Goal: Task Accomplishment & Management: Use online tool/utility

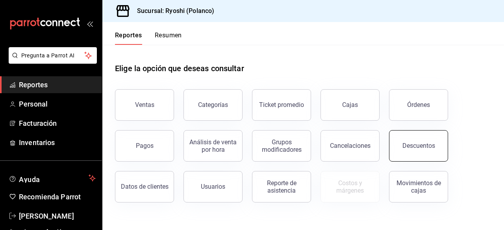
click at [419, 149] on div "Descuentos" at bounding box center [418, 145] width 33 height 7
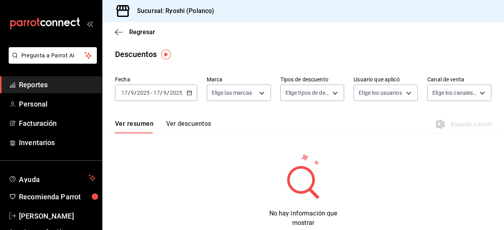
click at [188, 97] on div "[DATE] [DATE] - [DATE] [DATE]" at bounding box center [156, 93] width 82 height 17
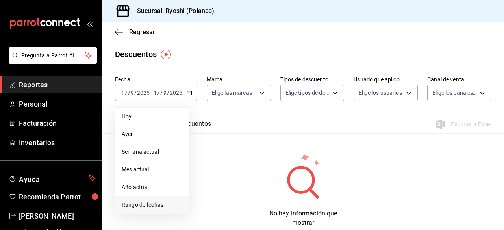
click at [143, 200] on li "Rango de fechas" at bounding box center [152, 205] width 74 height 18
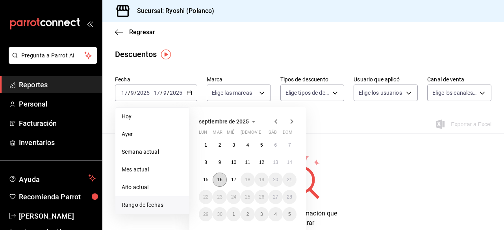
click at [220, 176] on button "16" at bounding box center [220, 180] width 14 height 14
click at [233, 178] on abbr "17" at bounding box center [233, 180] width 5 height 6
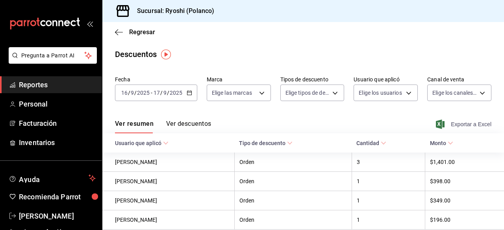
click at [444, 125] on span "Exportar a Excel" at bounding box center [464, 124] width 54 height 9
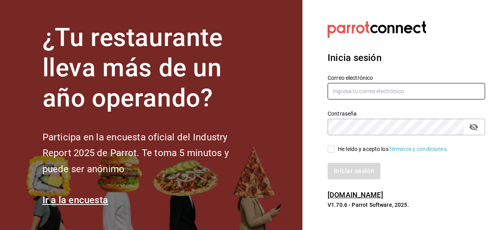
type input "ryoshi.masaryk@grupocosteno.com"
click at [329, 147] on input "He leído y acepto los Términos y condiciones." at bounding box center [331, 149] width 7 height 7
checkbox input "true"
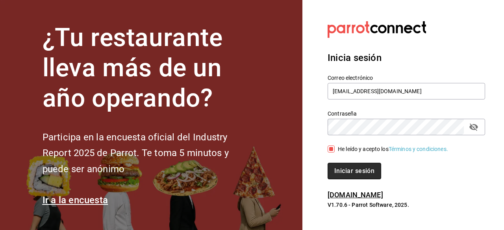
click at [343, 172] on button "Iniciar sesión" at bounding box center [355, 171] width 54 height 17
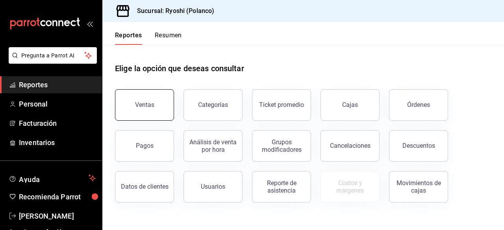
click at [167, 98] on button "Ventas" at bounding box center [144, 104] width 59 height 31
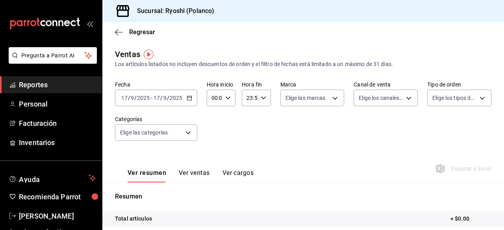
click at [192, 99] on div "[DATE] [DATE] - [DATE] [DATE]" at bounding box center [156, 98] width 82 height 17
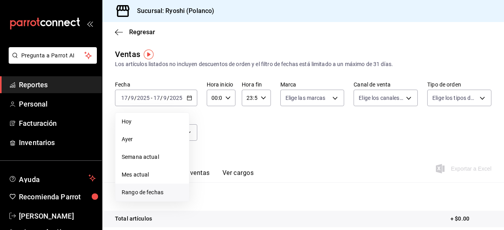
click at [157, 194] on span "Rango de fechas" at bounding box center [152, 193] width 61 height 8
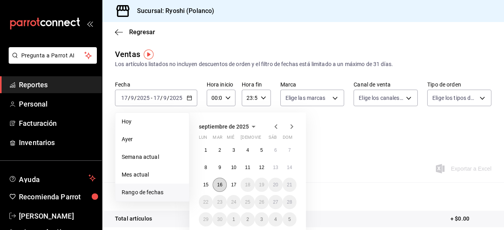
click at [223, 187] on button "16" at bounding box center [220, 185] width 14 height 14
click at [232, 185] on abbr "17" at bounding box center [233, 185] width 5 height 6
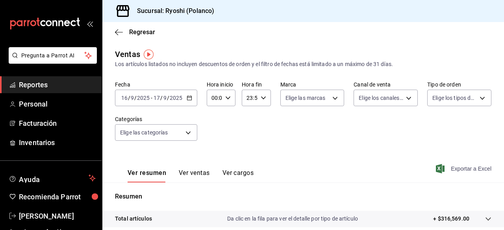
click at [452, 170] on span "Exportar a Excel" at bounding box center [464, 168] width 54 height 9
click at [187, 131] on body "Pregunta a Parrot AI Reportes Personal Facturación Inventarios Ayuda Recomienda…" at bounding box center [252, 115] width 504 height 230
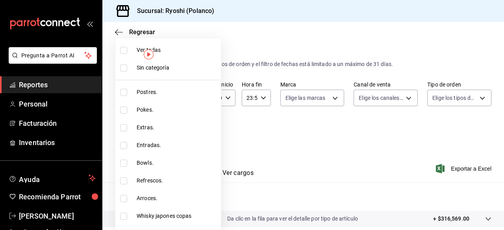
click at [187, 131] on span "Extras." at bounding box center [177, 128] width 81 height 8
type input "bb66a958-4de8-46af-86c2-6e72e7815a7d"
checkbox input "true"
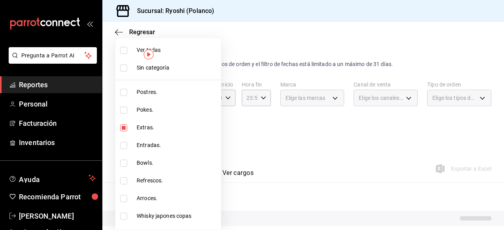
click at [404, 31] on div at bounding box center [252, 115] width 504 height 230
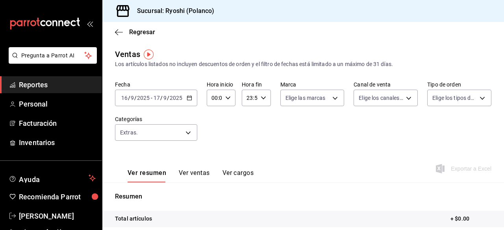
click at [287, 126] on div "Fecha [DATE] [DATE] - [DATE] [DATE] Hora inicio 00:00 Hora inicio Hora fin 23:5…" at bounding box center [303, 115] width 376 height 69
click at [188, 134] on body "Pregunta a Parrot AI Reportes Personal Facturación Inventarios Ayuda Recomienda…" at bounding box center [252, 115] width 504 height 230
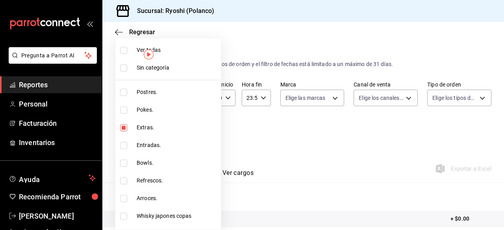
click at [124, 47] on input "checkbox" at bounding box center [123, 50] width 7 height 7
checkbox input "true"
type input "3971b1f1-eb4c-4b65-a33f-e0602f1a7270,e647ec20-b9be-4789-a430-eb555fd10a41,bb66a…"
checkbox input "true"
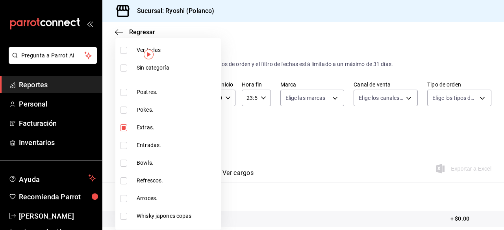
checkbox input "true"
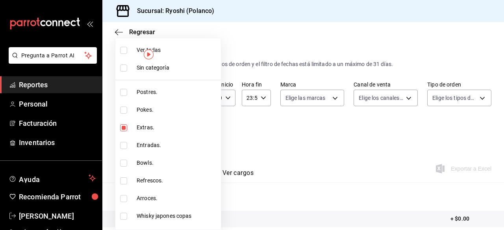
checkbox input "true"
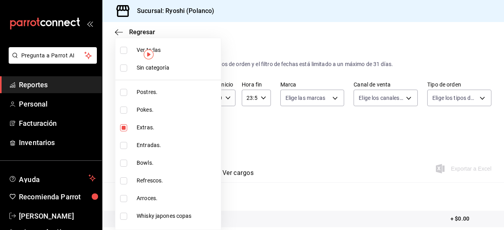
checkbox input "true"
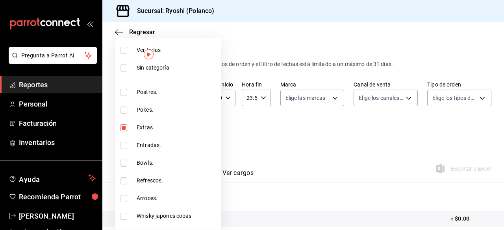
checkbox input "true"
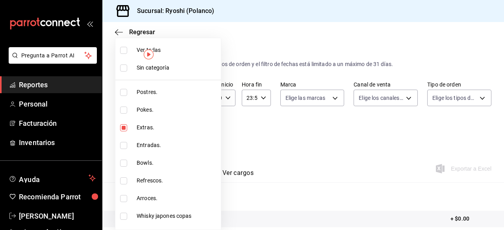
checkbox input "true"
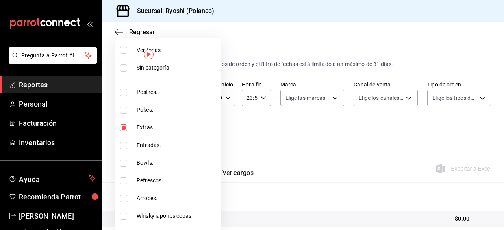
checkbox input "true"
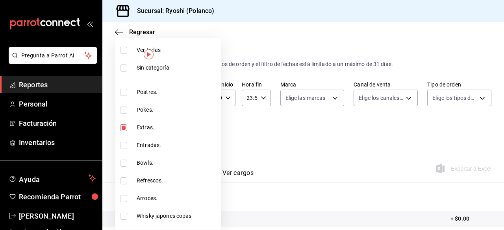
checkbox input "true"
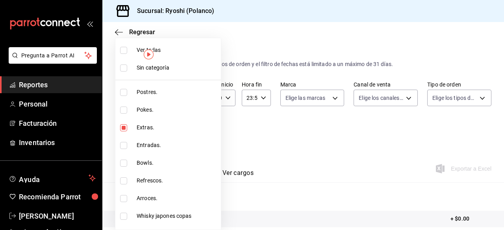
checkbox input "true"
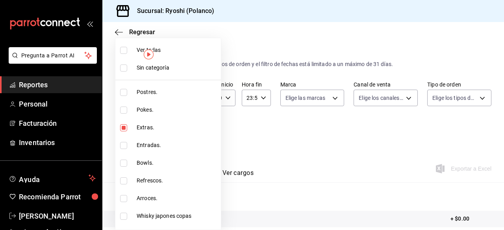
checkbox input "true"
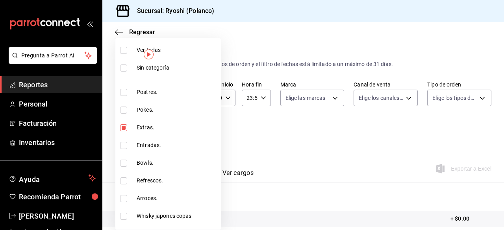
checkbox input "true"
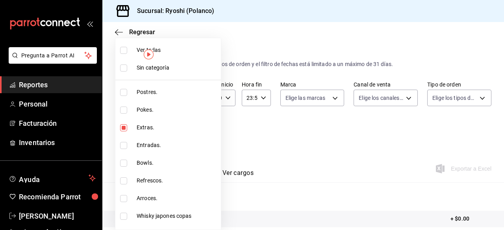
checkbox input "true"
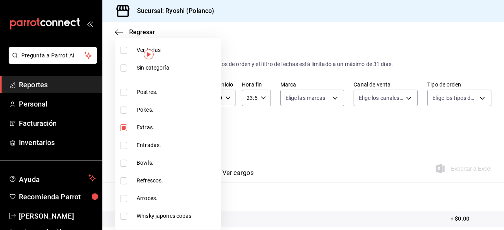
checkbox input "true"
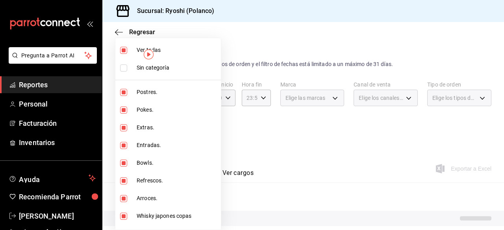
click at [124, 47] on input "checkbox" at bounding box center [123, 50] width 7 height 7
checkbox input "false"
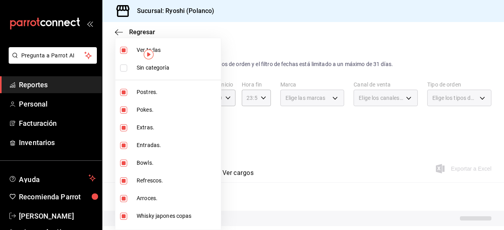
checkbox input "false"
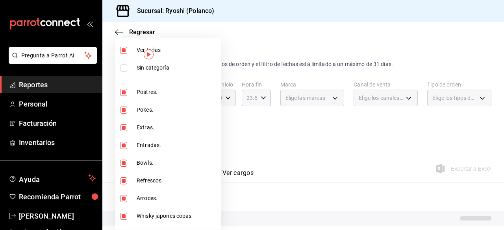
checkbox input "false"
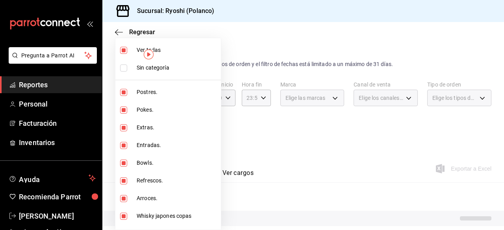
checkbox input "false"
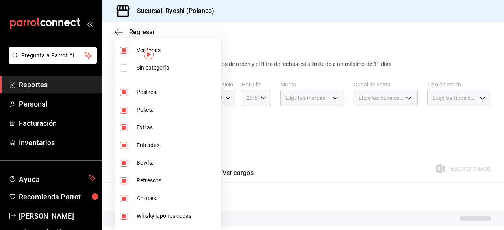
checkbox input "false"
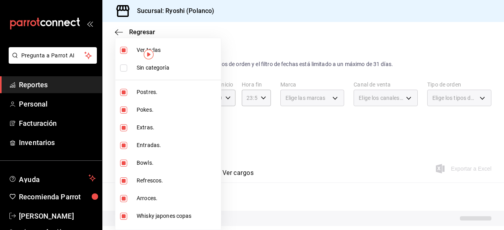
checkbox input "false"
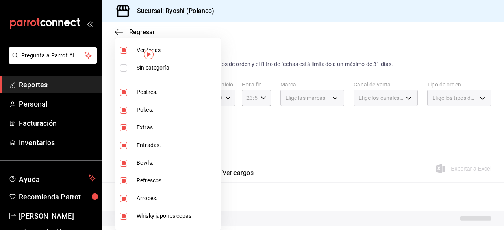
checkbox input "false"
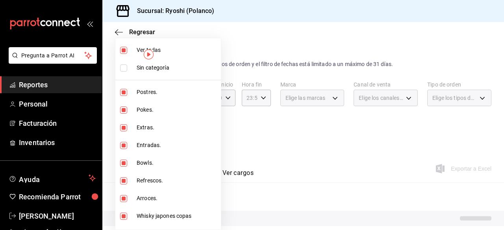
checkbox input "false"
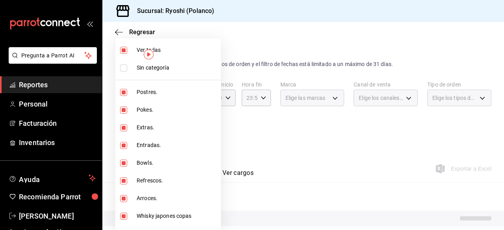
checkbox input "false"
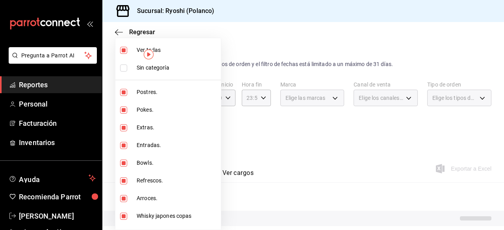
checkbox input "false"
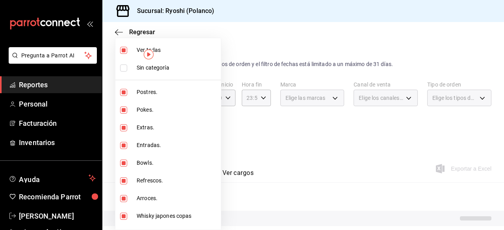
checkbox input "false"
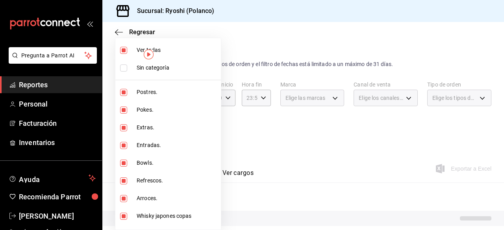
checkbox input "false"
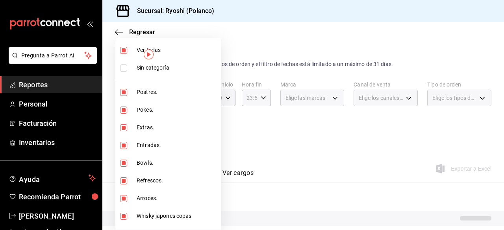
checkbox input "false"
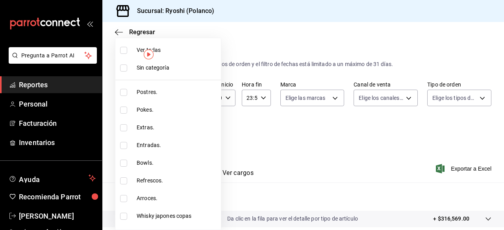
click at [124, 89] on input "checkbox" at bounding box center [123, 92] width 7 height 7
checkbox input "true"
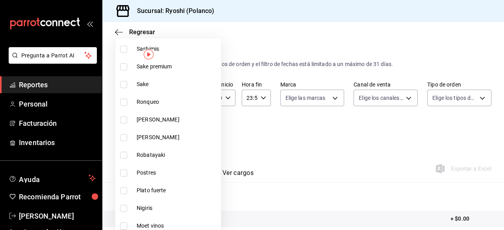
scroll to position [552, 0]
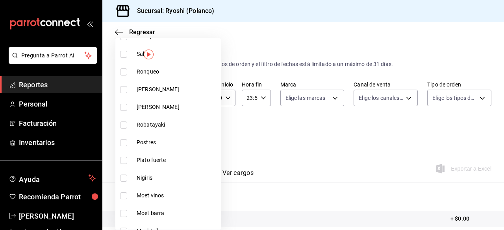
click at [123, 146] on li "Postres" at bounding box center [168, 143] width 106 height 18
type input "3971b1f1-eb4c-4b65-a33f-e0602f1a7270,f29fb788-a061-4889-ae5a-b73f6482cd79"
checkbox input "true"
click at [353, 135] on div at bounding box center [252, 115] width 504 height 230
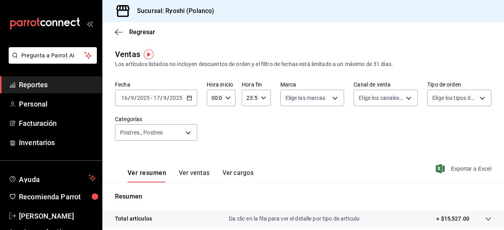
click at [457, 168] on span "Exportar a Excel" at bounding box center [464, 168] width 54 height 9
click at [187, 134] on body "Pregunta a Parrot AI Reportes Personal Facturación Inventarios Ayuda Recomienda…" at bounding box center [252, 115] width 504 height 230
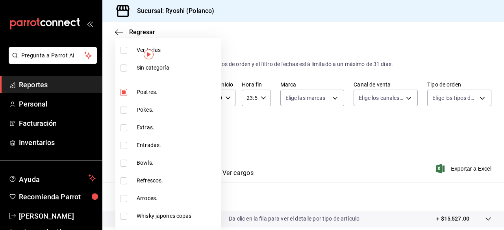
click at [124, 50] on input "checkbox" at bounding box center [123, 50] width 7 height 7
checkbox input "true"
type input "3971b1f1-eb4c-4b65-a33f-e0602f1a7270,e647ec20-b9be-4789-a430-eb555fd10a41,bb66a…"
checkbox input "true"
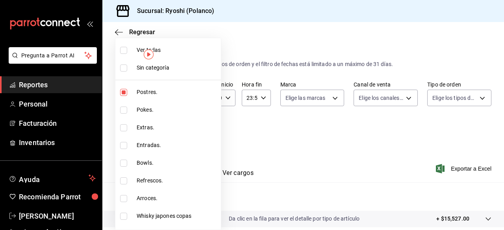
checkbox input "true"
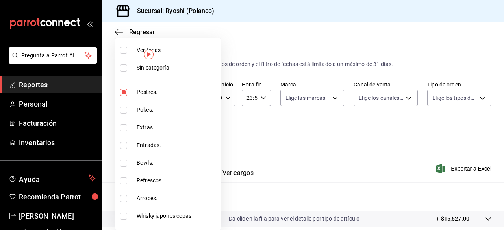
checkbox input "true"
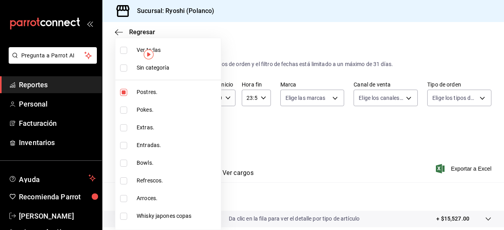
checkbox input "true"
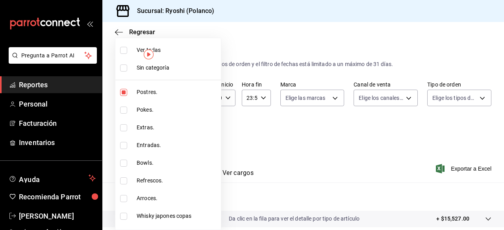
checkbox input "true"
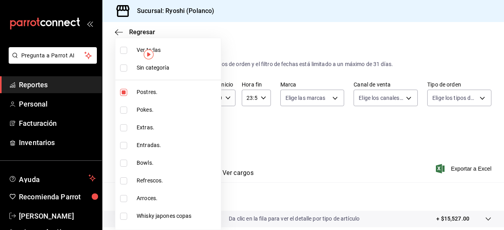
checkbox input "true"
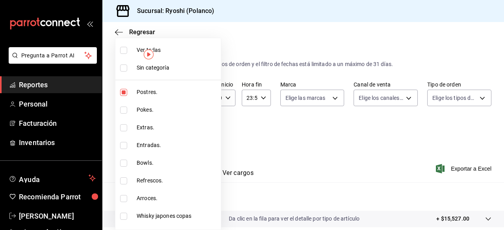
checkbox input "true"
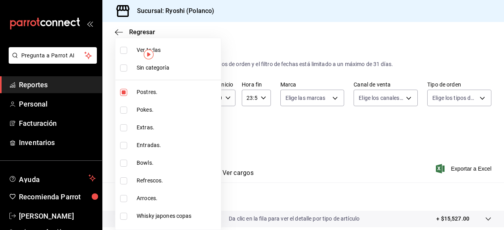
checkbox input "true"
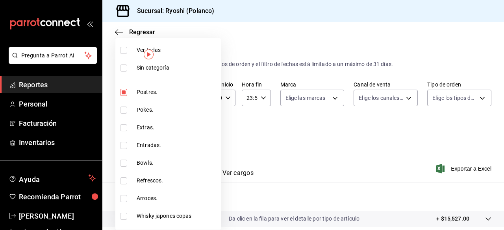
checkbox input "true"
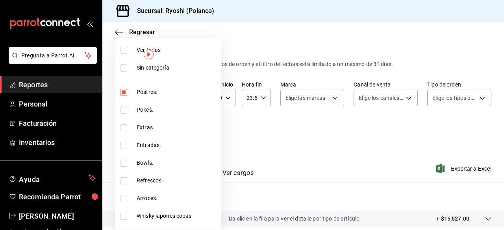
checkbox input "true"
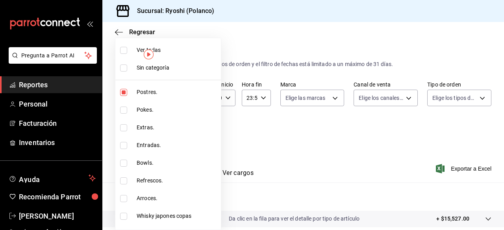
checkbox input "true"
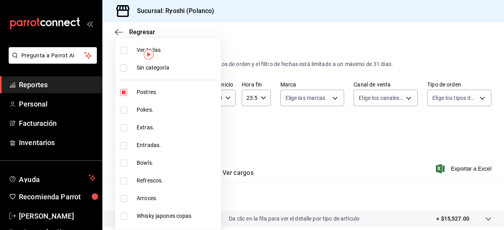
checkbox input "true"
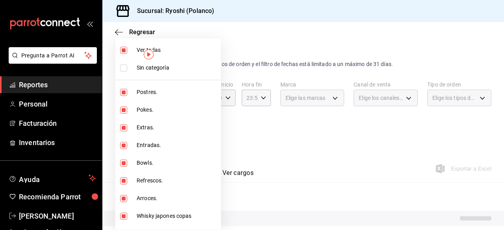
click at [124, 50] on input "checkbox" at bounding box center [123, 50] width 7 height 7
checkbox input "false"
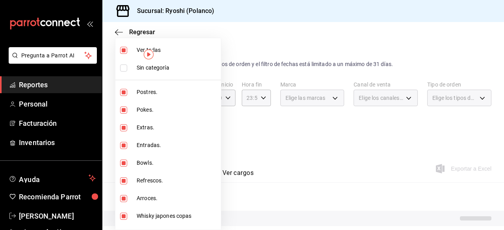
checkbox input "false"
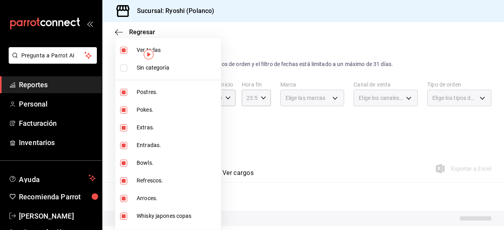
checkbox input "false"
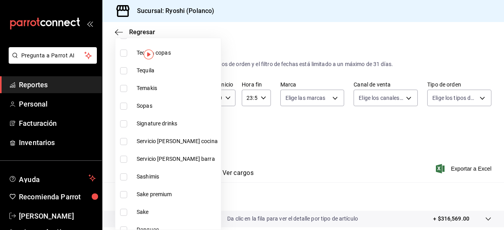
scroll to position [394, 0]
click at [122, 120] on input "checkbox" at bounding box center [123, 123] width 7 height 7
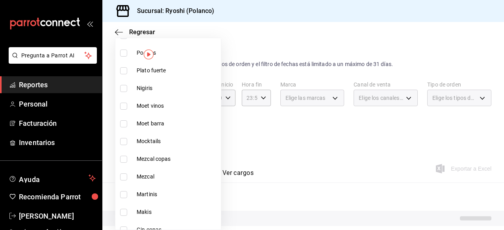
scroll to position [646, 0]
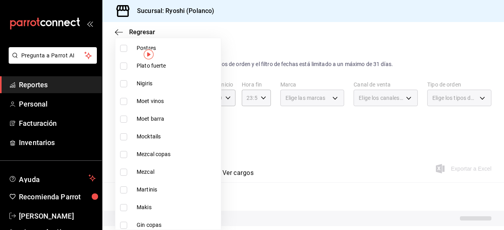
click at [122, 189] on input "checkbox" at bounding box center [123, 190] width 7 height 7
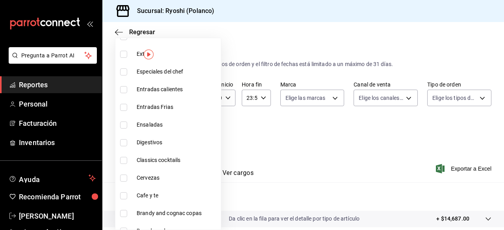
scroll to position [854, 0]
click at [126, 157] on input "checkbox" at bounding box center [123, 159] width 7 height 7
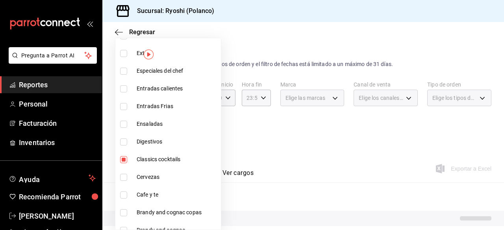
click at [327, 142] on div at bounding box center [252, 115] width 504 height 230
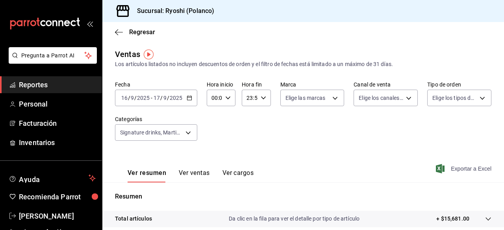
click at [457, 170] on span "Exportar a Excel" at bounding box center [464, 168] width 54 height 9
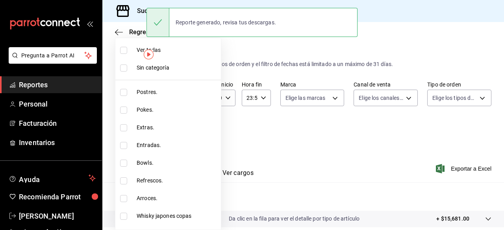
click at [190, 130] on body "Pregunta a Parrot AI Reportes Personal Facturación Inventarios Ayuda Recomienda…" at bounding box center [252, 115] width 504 height 230
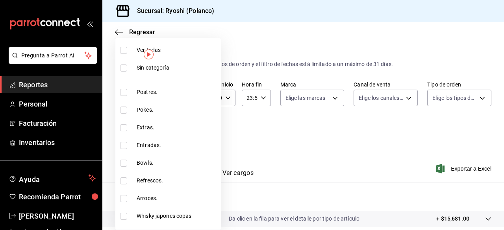
click at [127, 54] on li "Ver todas" at bounding box center [168, 50] width 106 height 18
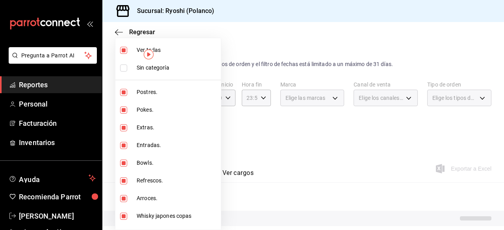
click at [127, 54] on li "Ver todas" at bounding box center [168, 50] width 106 height 18
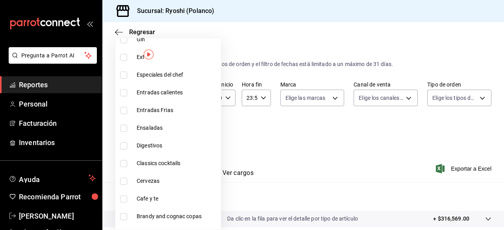
scroll to position [898, 0]
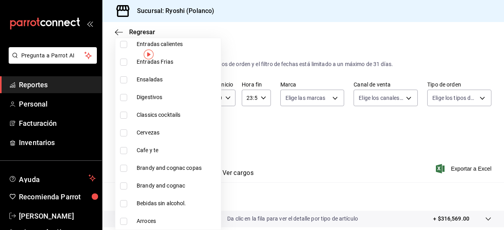
click at [124, 147] on input "checkbox" at bounding box center [123, 150] width 7 height 7
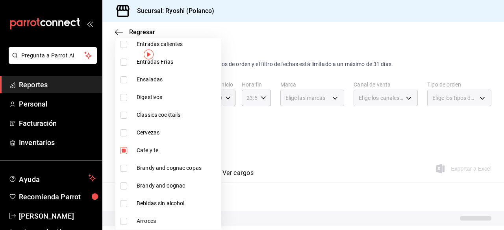
click at [357, 140] on div at bounding box center [252, 115] width 504 height 230
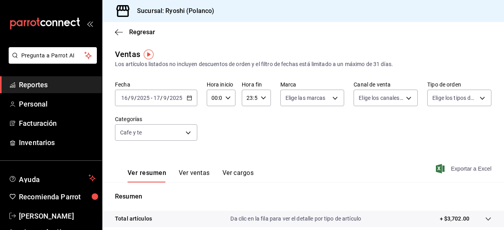
click at [459, 167] on span "Exportar a Excel" at bounding box center [464, 168] width 54 height 9
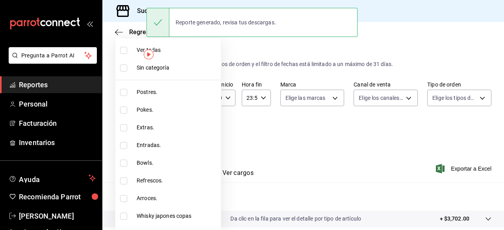
click at [186, 134] on body "Pregunta a Parrot AI Reportes Personal Facturación Inventarios Ayuda Recomienda…" at bounding box center [252, 115] width 504 height 230
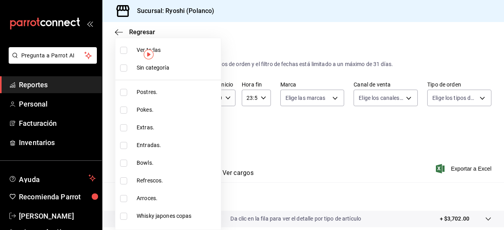
click at [253, 141] on div at bounding box center [252, 115] width 504 height 230
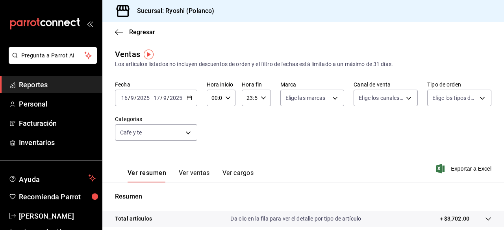
click at [331, 140] on div "Fecha [DATE] [DATE] - [DATE] [DATE] Hora inicio 00:00 Hora inicio Hora fin 23:5…" at bounding box center [303, 115] width 376 height 69
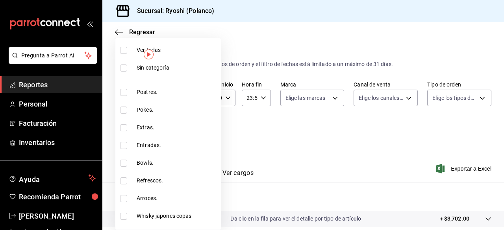
click at [186, 133] on body "Pregunta a Parrot AI Reportes Personal Facturación Inventarios Ayuda Recomienda…" at bounding box center [252, 115] width 504 height 230
click at [124, 48] on input "checkbox" at bounding box center [123, 50] width 7 height 7
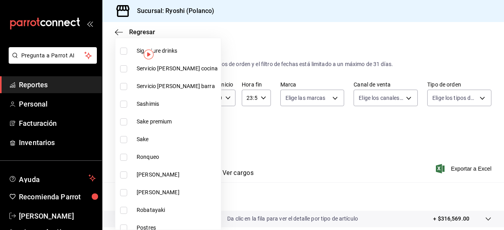
scroll to position [467, 0]
click at [124, 136] on input "checkbox" at bounding box center [123, 139] width 7 height 7
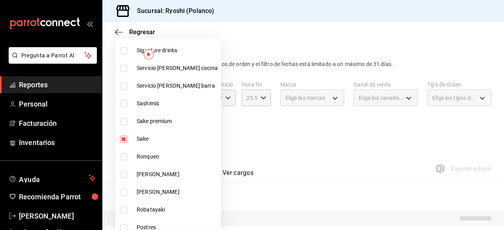
click at [124, 122] on input "checkbox" at bounding box center [123, 121] width 7 height 7
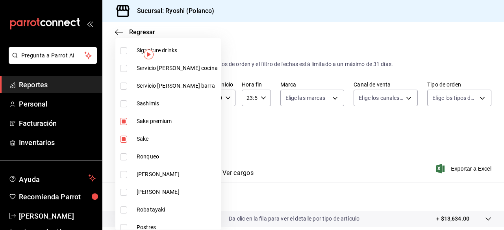
click at [315, 142] on div at bounding box center [252, 115] width 504 height 230
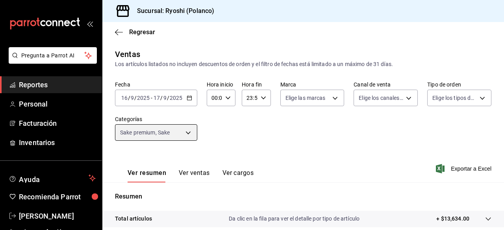
scroll to position [147, 0]
